Goal: Find specific page/section: Find specific page/section

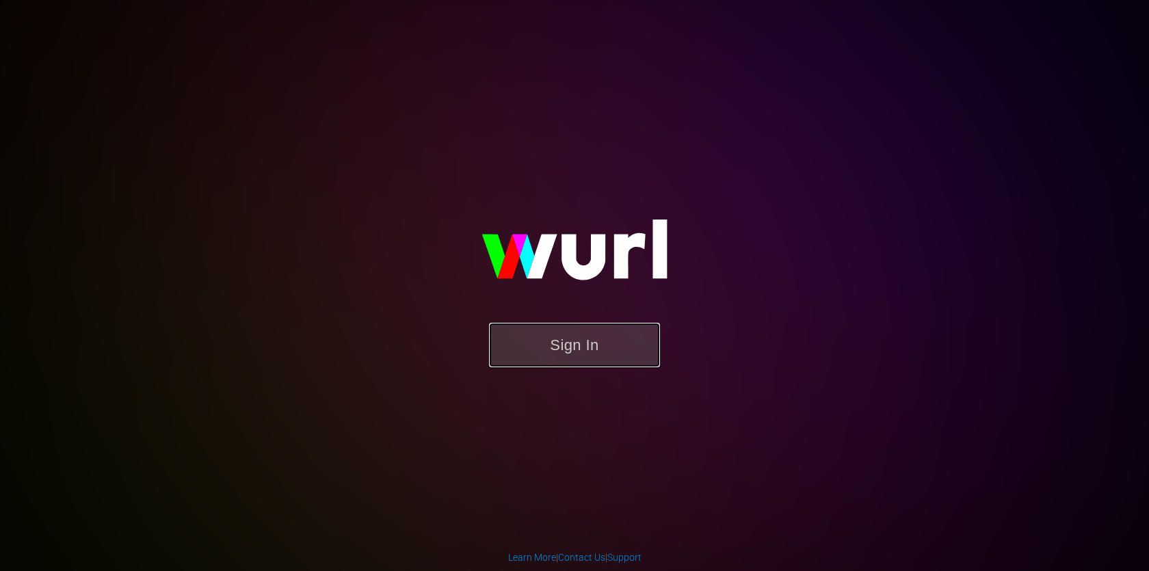
click at [574, 353] on button "Sign In" at bounding box center [574, 345] width 171 height 44
click at [554, 342] on button "Sign In" at bounding box center [574, 345] width 171 height 44
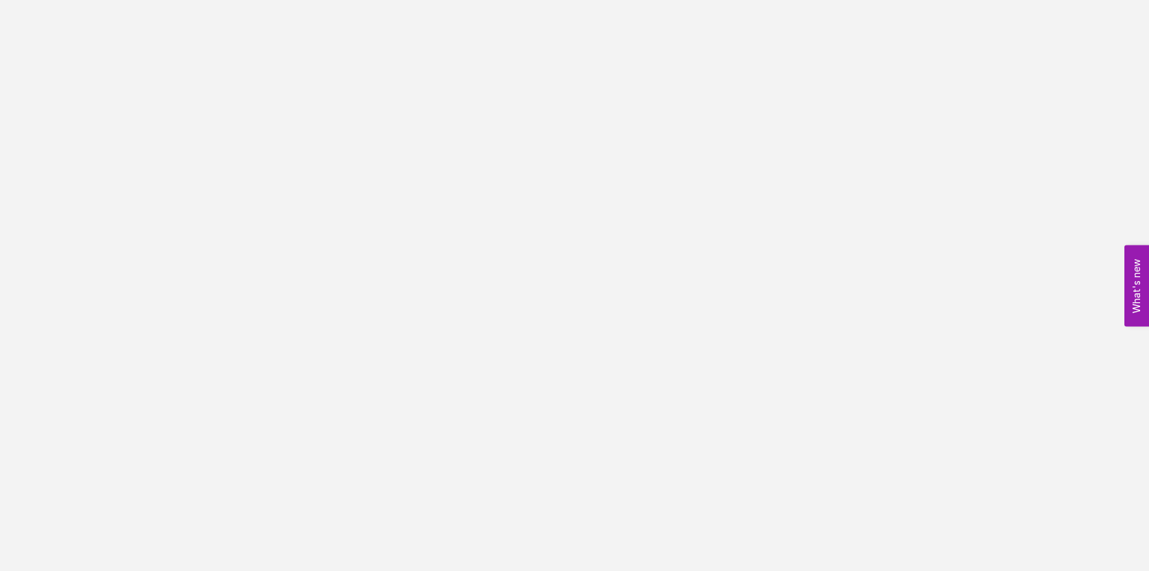
click at [1142, 280] on button "What's new 0" at bounding box center [1136, 285] width 25 height 81
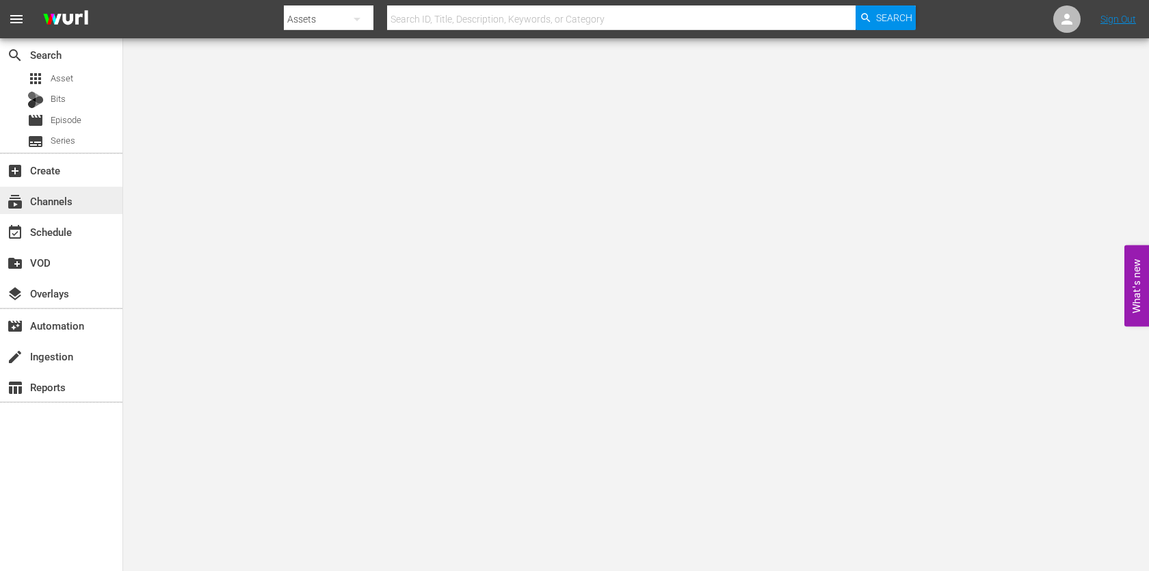
click at [45, 210] on div "subscriptions Channels" at bounding box center [61, 200] width 122 height 27
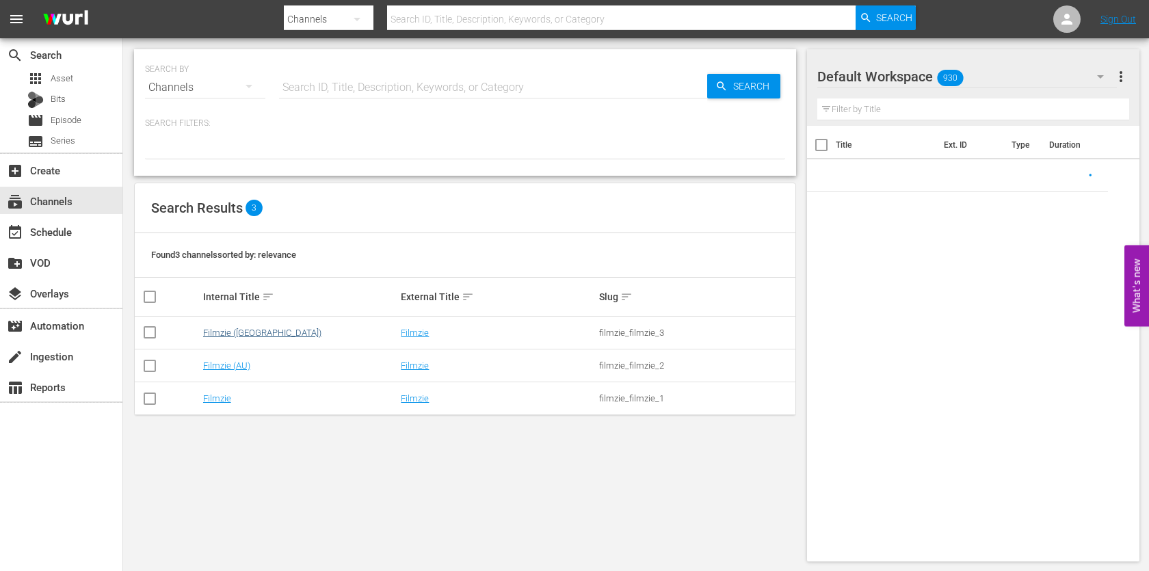
click at [238, 330] on link "Filmzie (US)" at bounding box center [262, 332] width 118 height 10
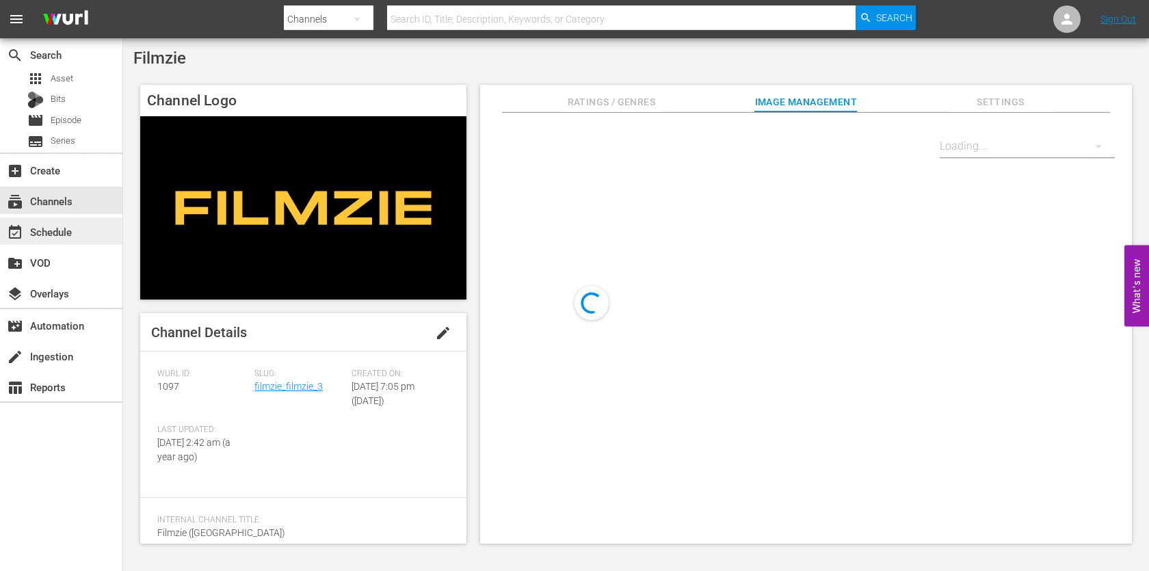
click at [54, 230] on div "event_available Schedule" at bounding box center [38, 230] width 77 height 12
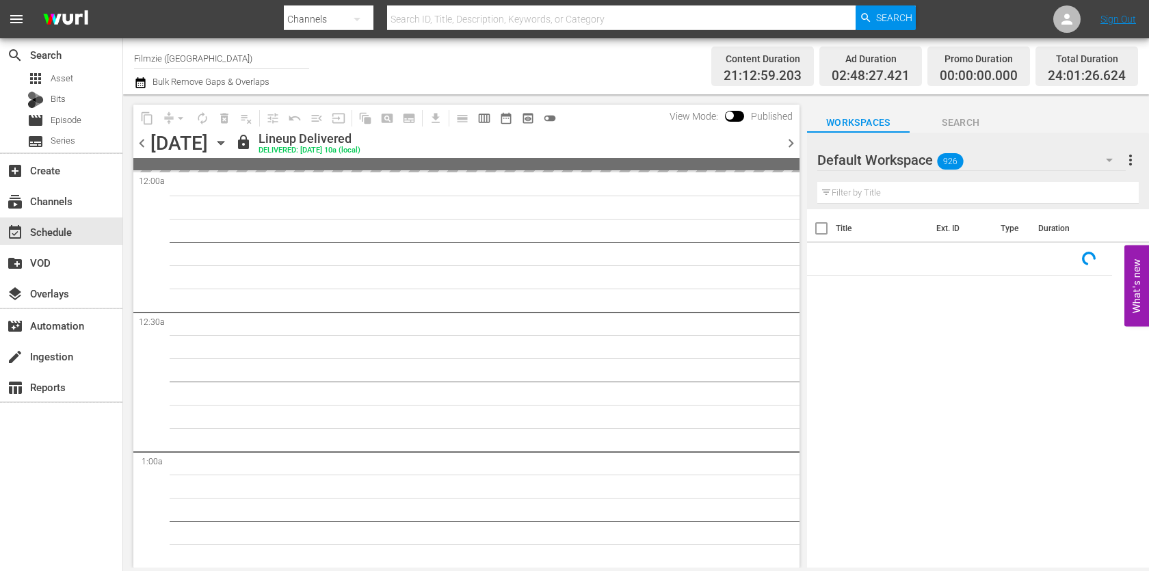
click at [140, 81] on icon "button" at bounding box center [140, 82] width 10 height 11
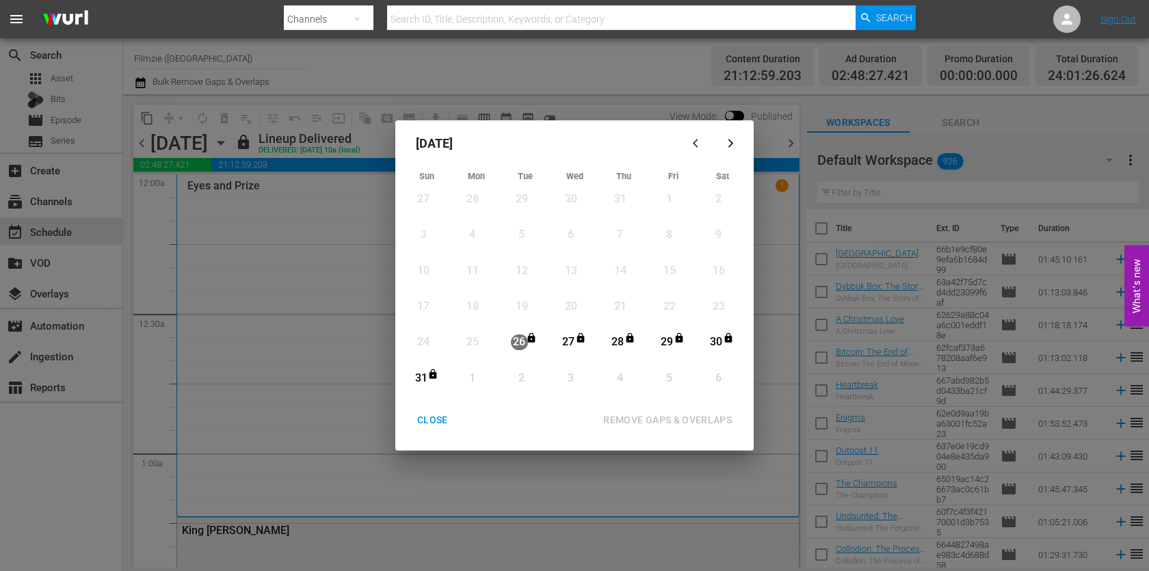
click at [438, 414] on div "CLOSE" at bounding box center [432, 420] width 53 height 17
